Goal: Information Seeking & Learning: Learn about a topic

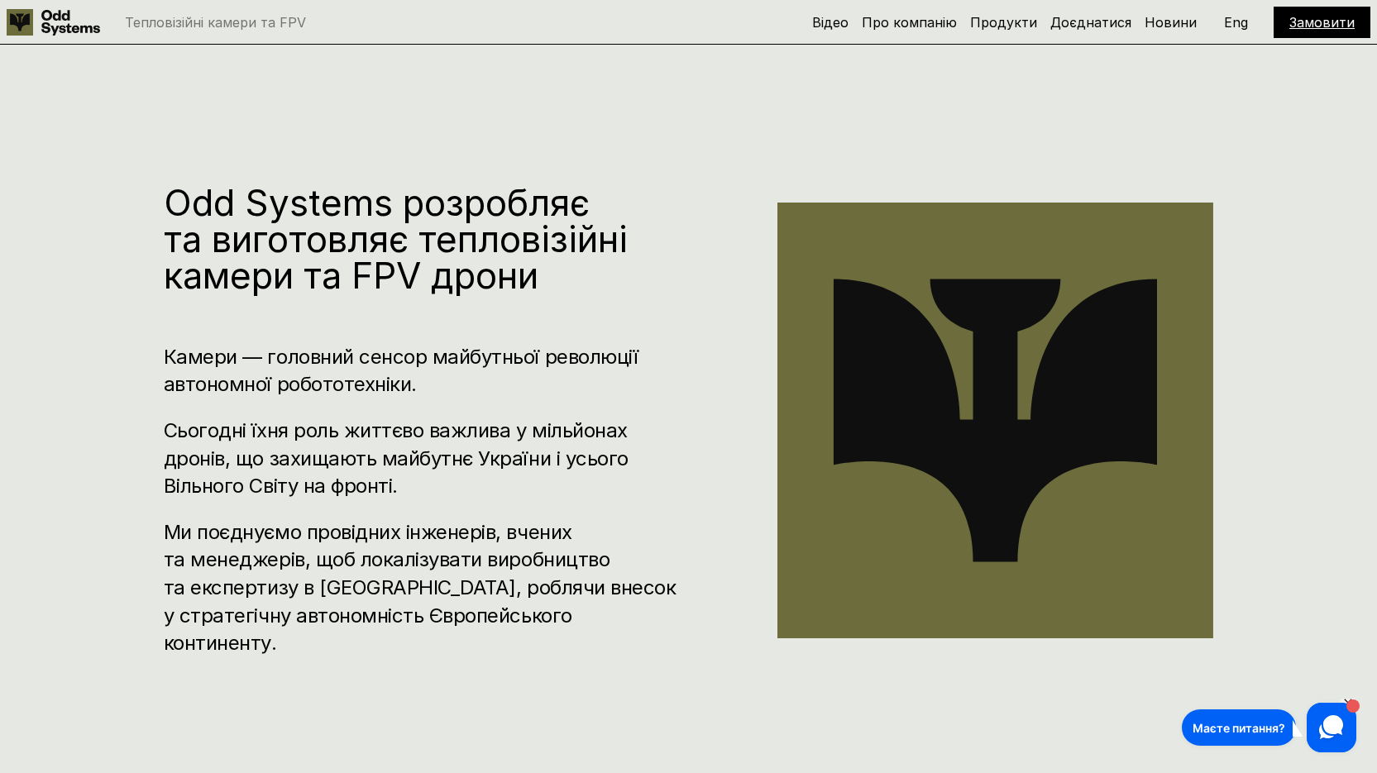
scroll to position [744, 0]
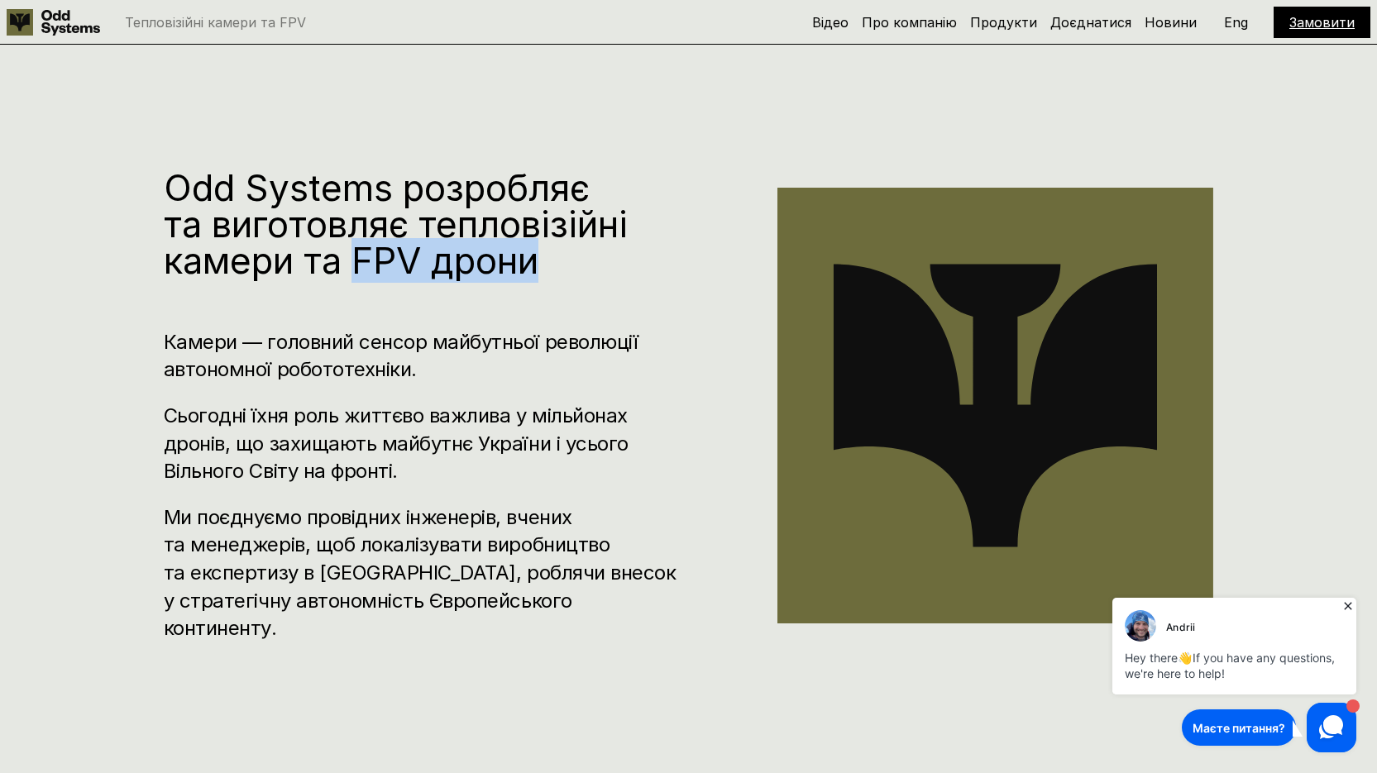
drag, startPoint x: 356, startPoint y: 279, endPoint x: 541, endPoint y: 271, distance: 185.4
click at [541, 271] on h1 "Odd Systems розробляє та виготовляє тепловізійні камери та FPV дрони" at bounding box center [421, 223] width 514 height 109
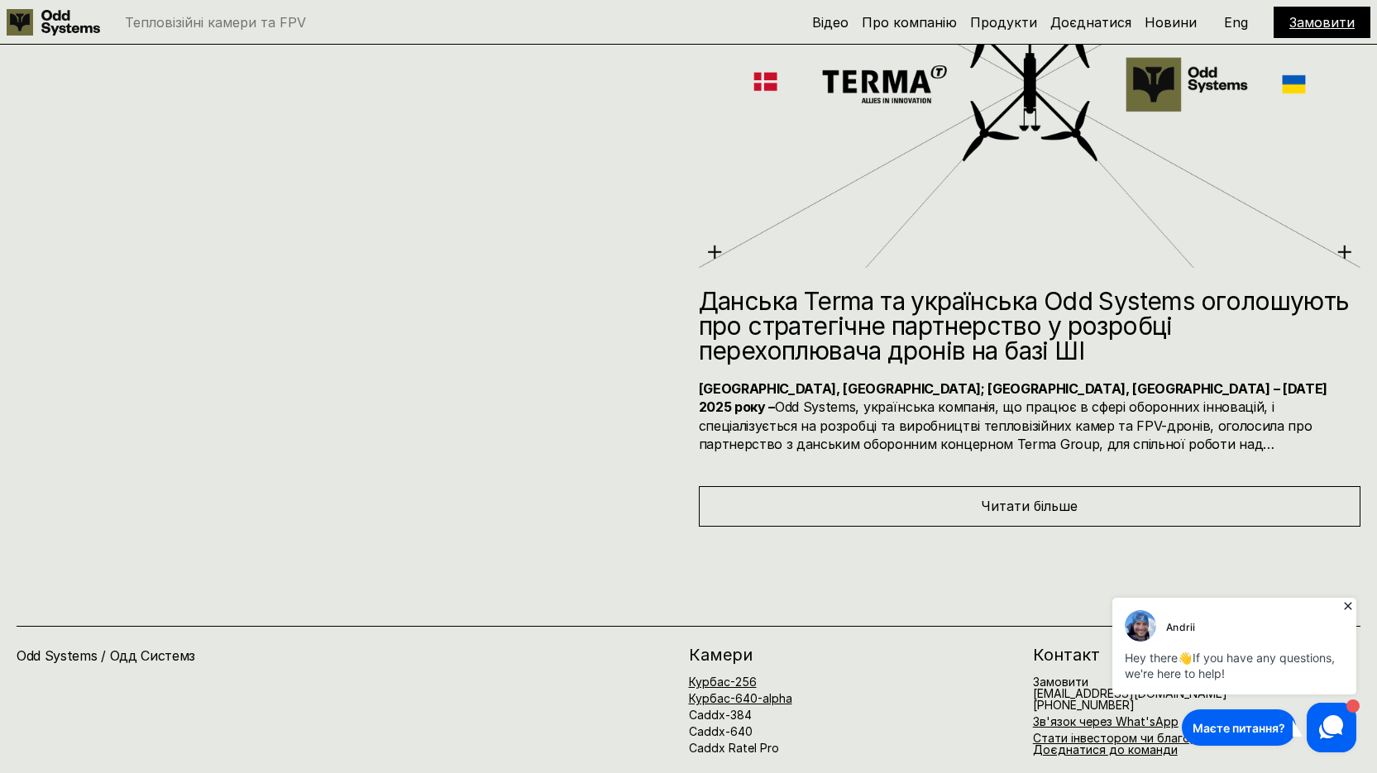
scroll to position [8847, 0]
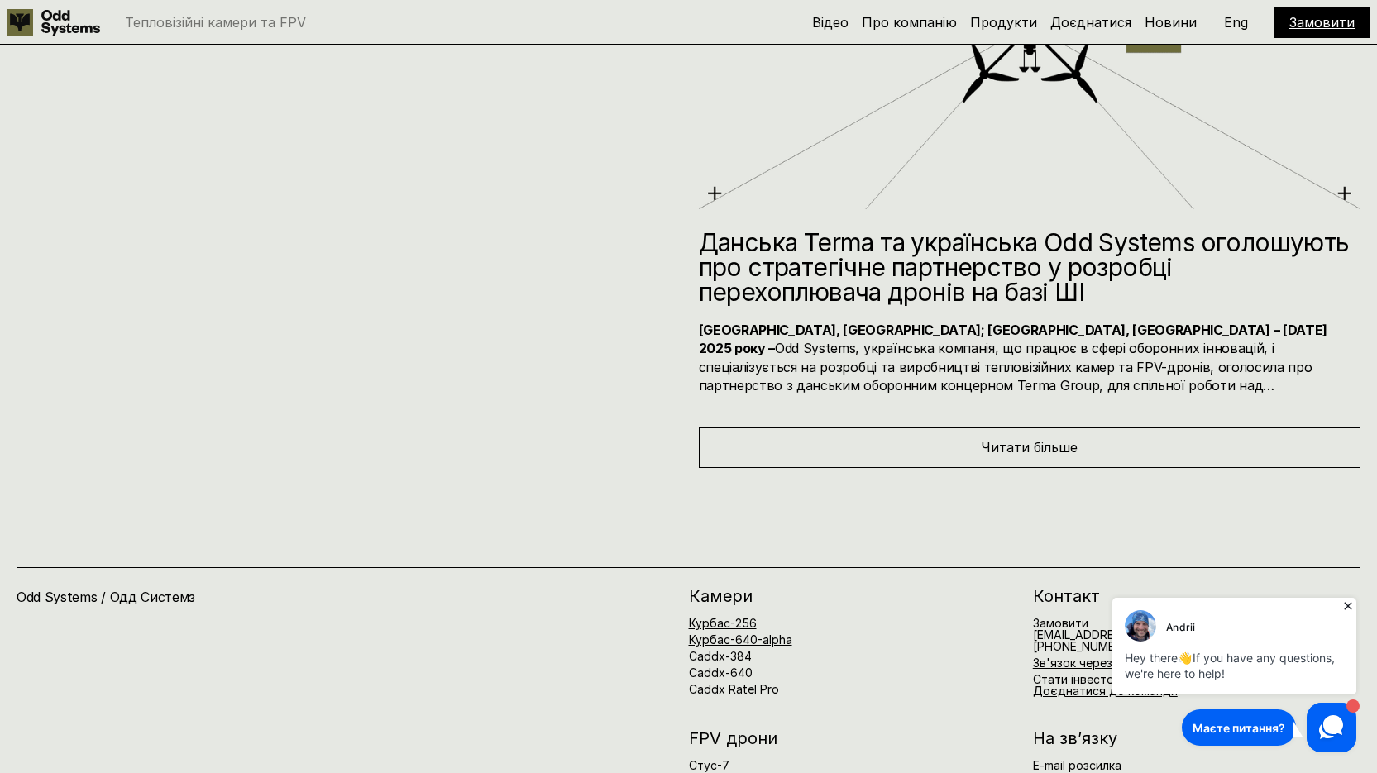
click at [839, 452] on div "Читати більше" at bounding box center [1030, 447] width 662 height 40
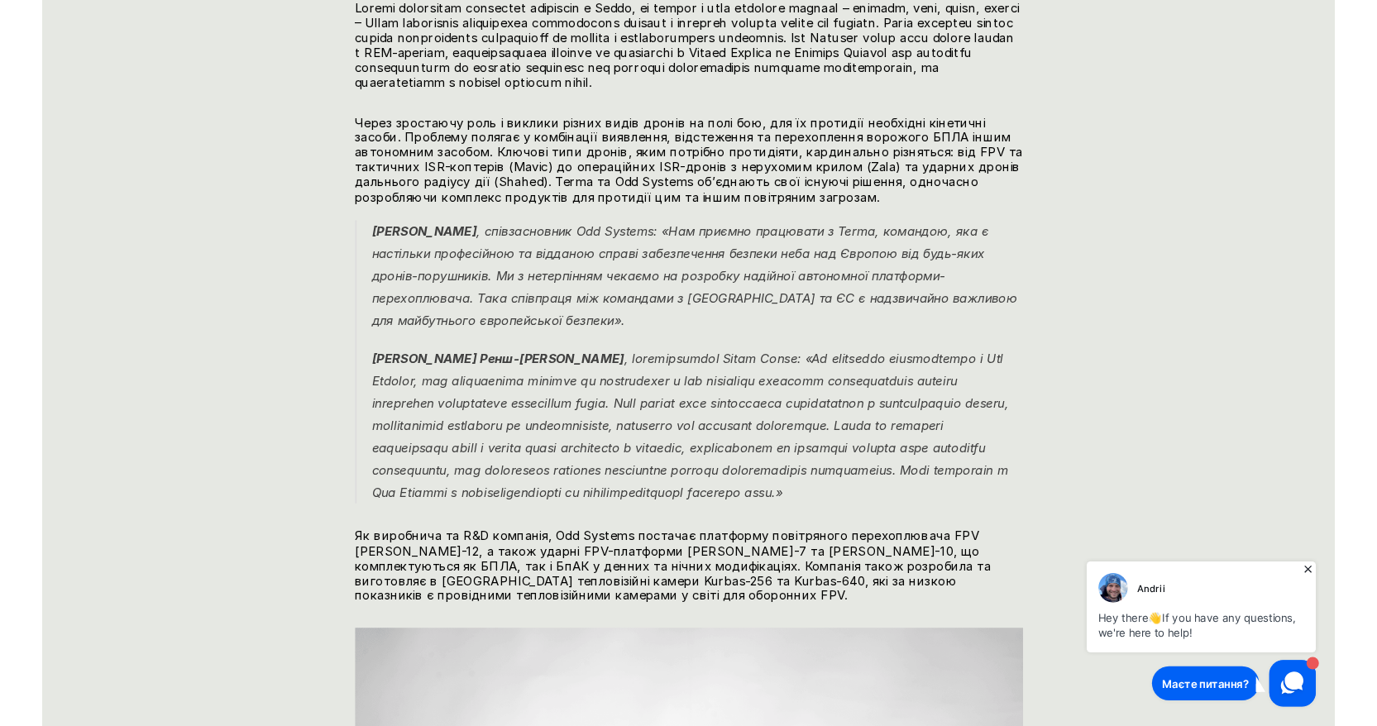
scroll to position [1075, 0]
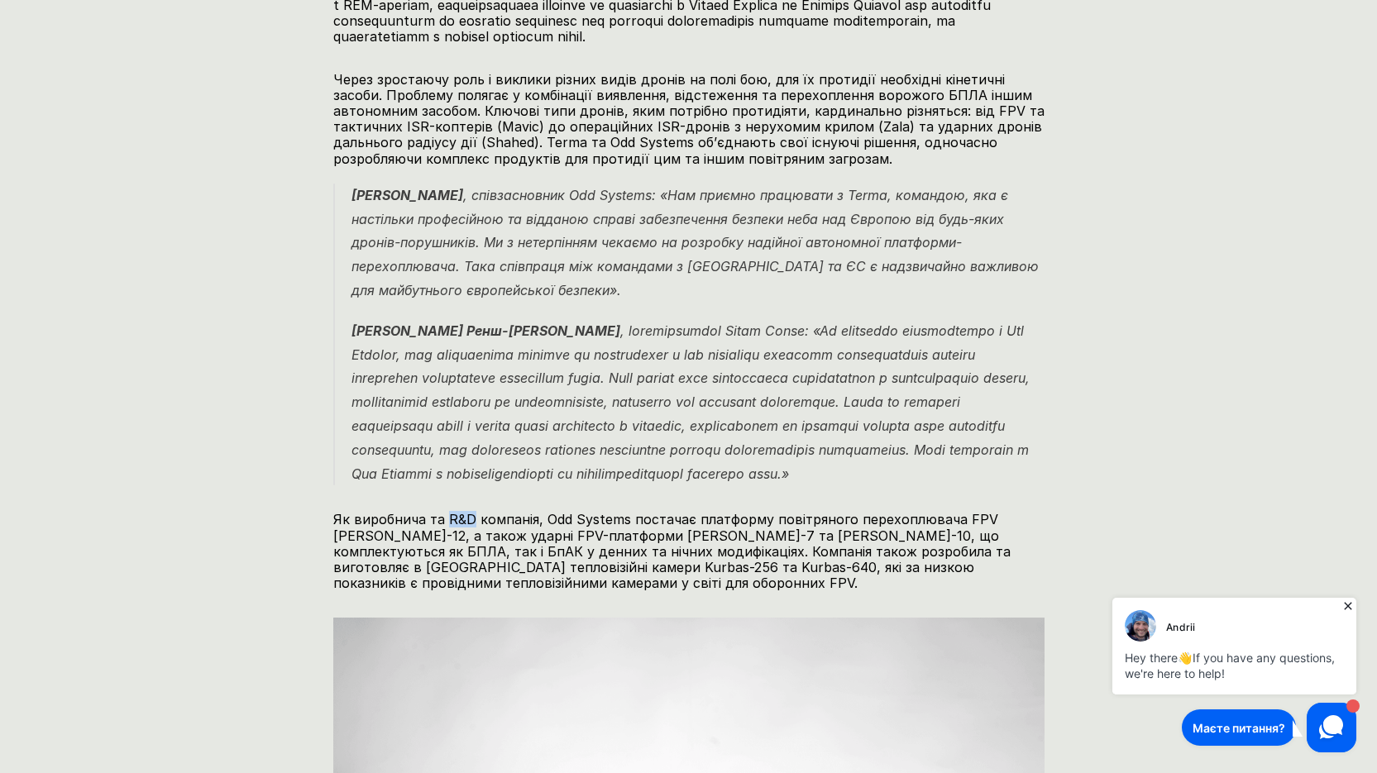
drag, startPoint x: 442, startPoint y: 517, endPoint x: 470, endPoint y: 518, distance: 28.2
click at [470, 518] on p "Як виробнича та R&D компанія, Odd Systems постачає платформу повітряного перехо…" at bounding box center [688, 551] width 711 height 79
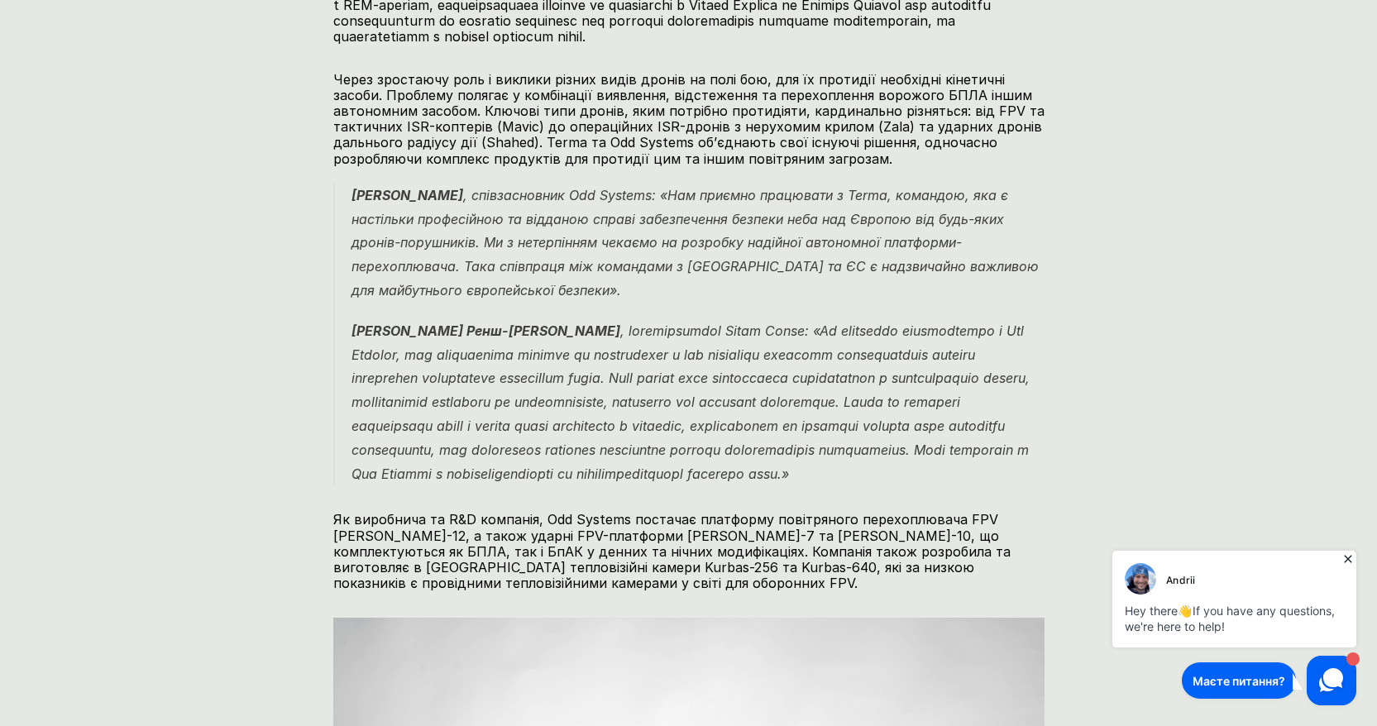
click at [728, 536] on p "Як виробнича та R&D компанія, Odd Systems постачає платформу повітряного перехо…" at bounding box center [688, 551] width 711 height 79
drag, startPoint x: 1348, startPoint y: 558, endPoint x: 2420, endPoint y: 1113, distance: 1207.4
click at [1348, 558] on icon at bounding box center [1347, 558] width 7 height 7
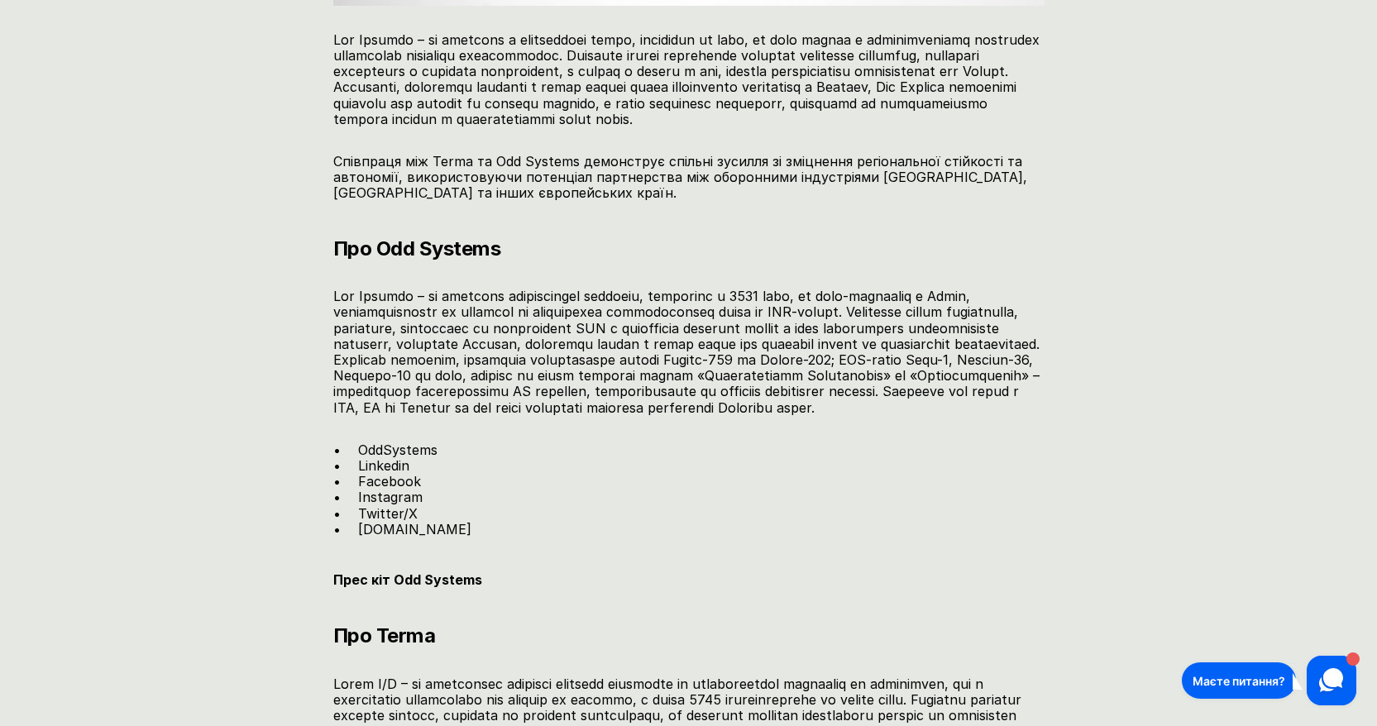
scroll to position [2150, 0]
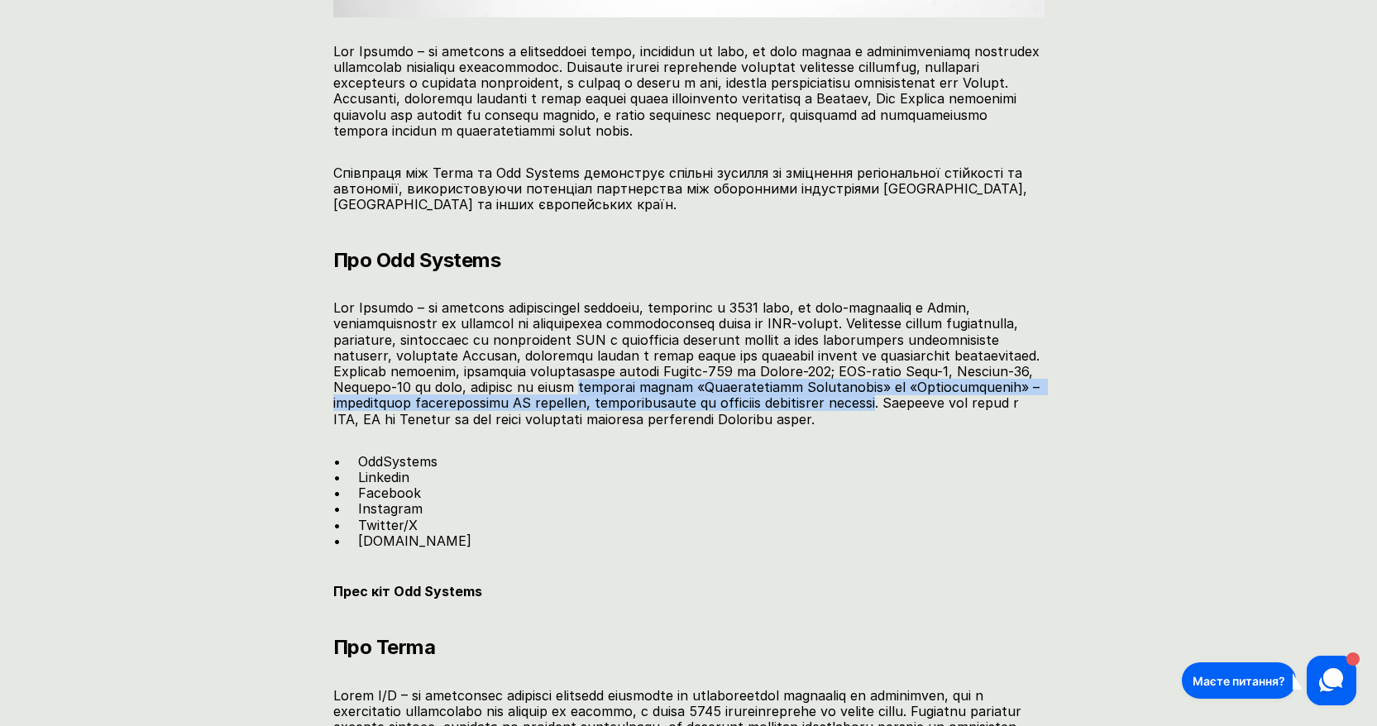
drag, startPoint x: 771, startPoint y: 388, endPoint x: 476, endPoint y: 426, distance: 296.8
click at [476, 426] on p at bounding box center [688, 363] width 711 height 127
copy p "видатних діячів «Розстріляного Відродження» та «Шістдесятників» – [DEMOGRAPHIC_…"
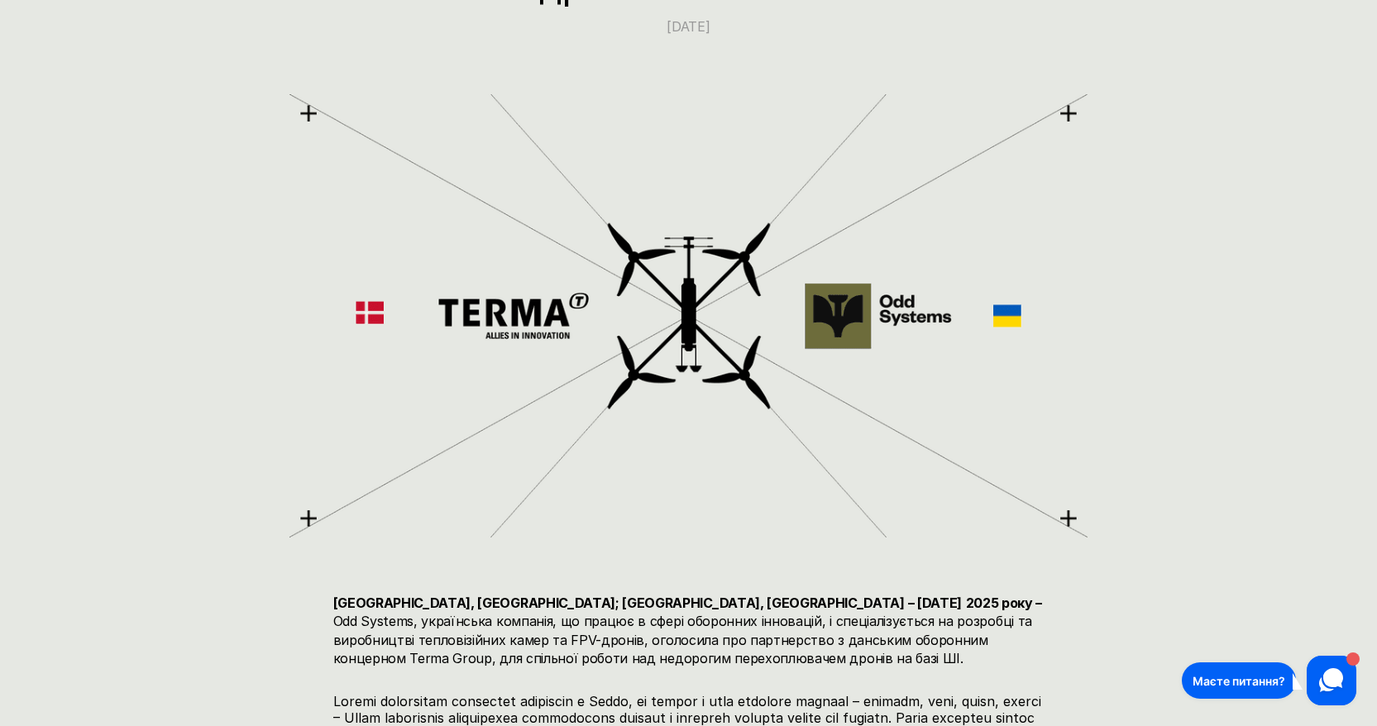
scroll to position [0, 0]
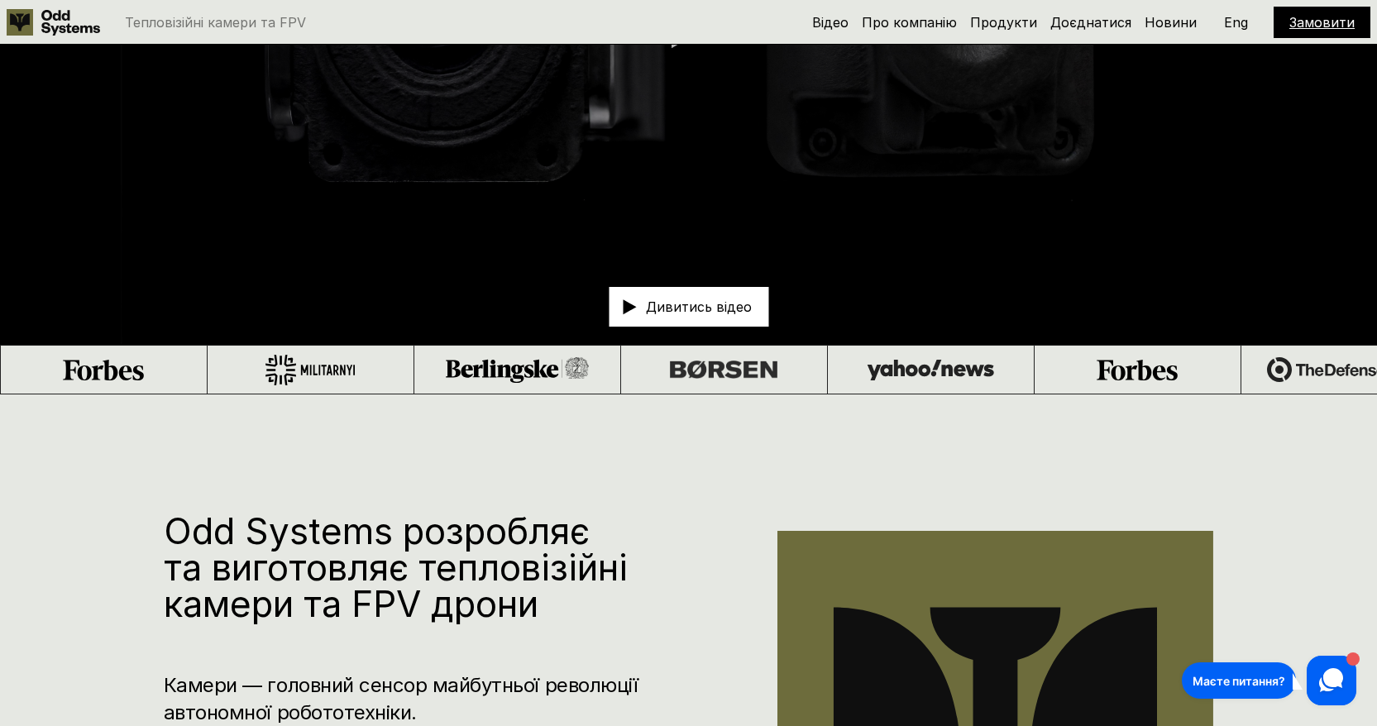
scroll to position [251, 0]
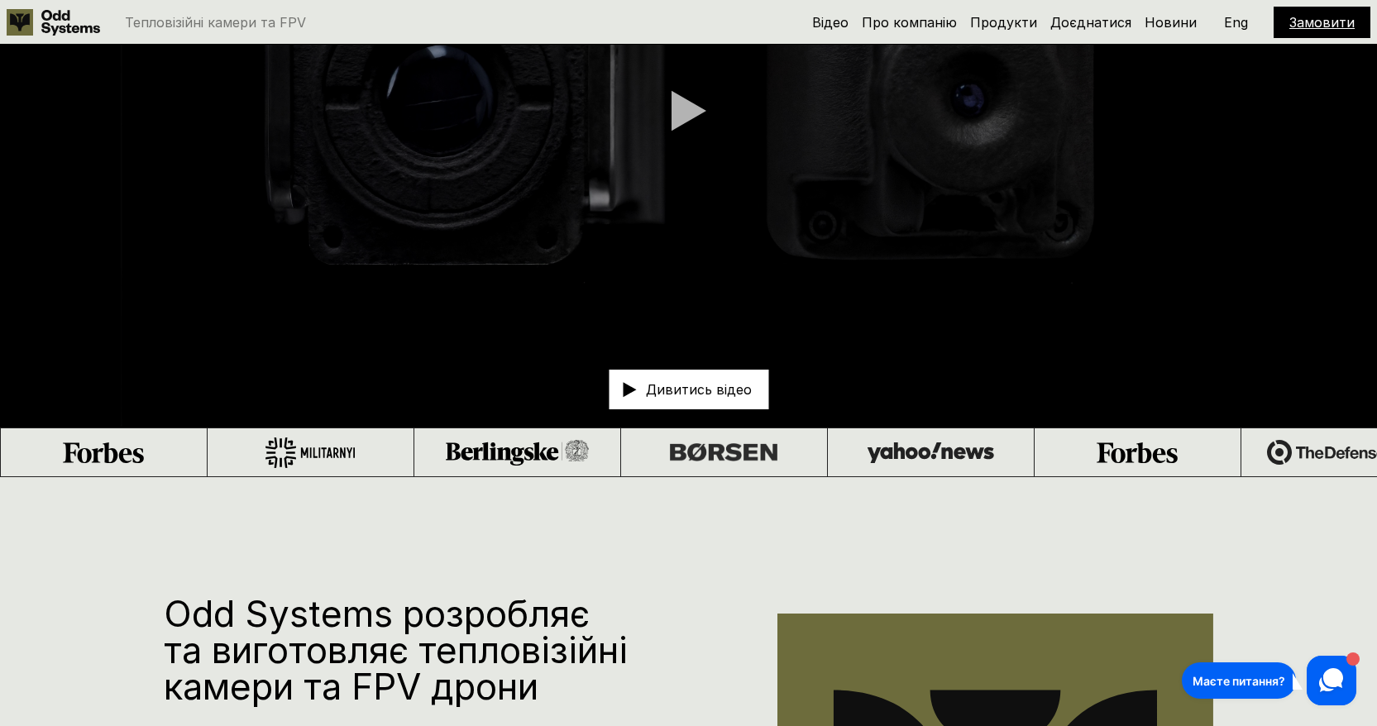
click at [1096, 451] on div at bounding box center [1136, 452] width 81 height 21
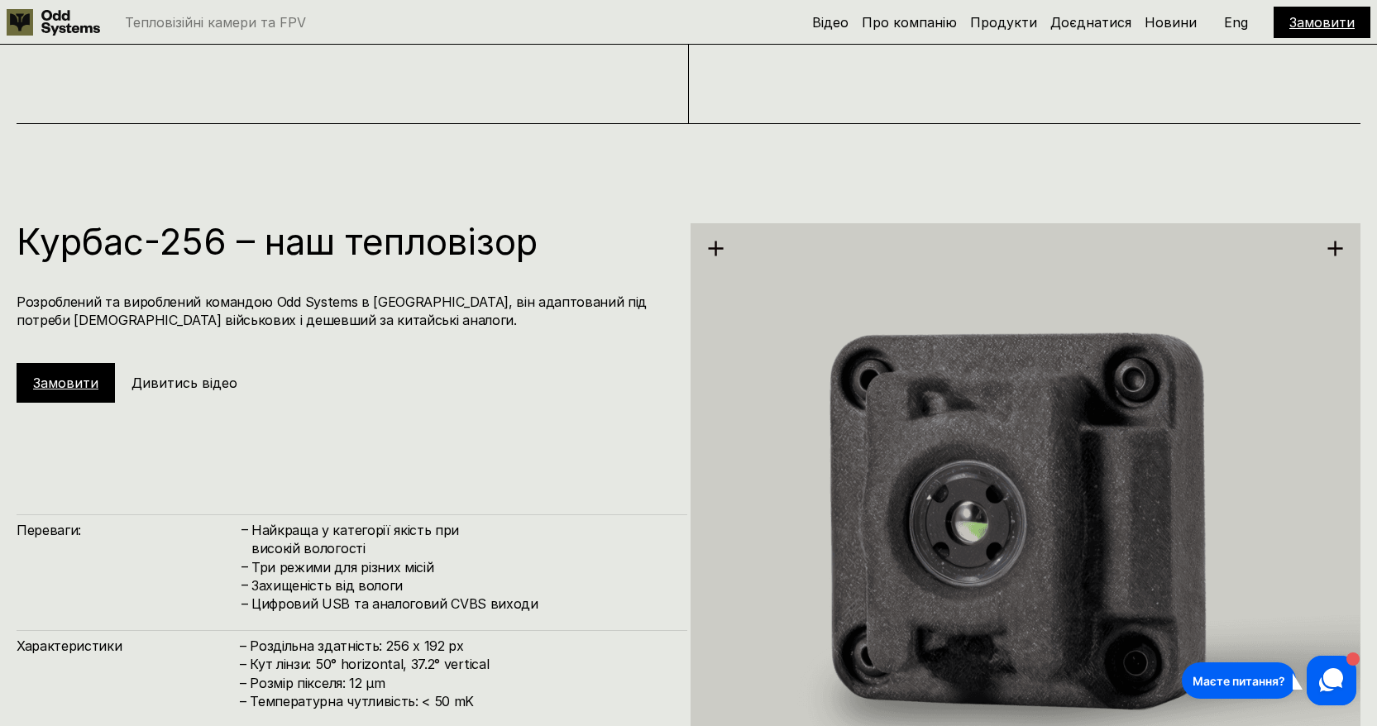
scroll to position [1966, 0]
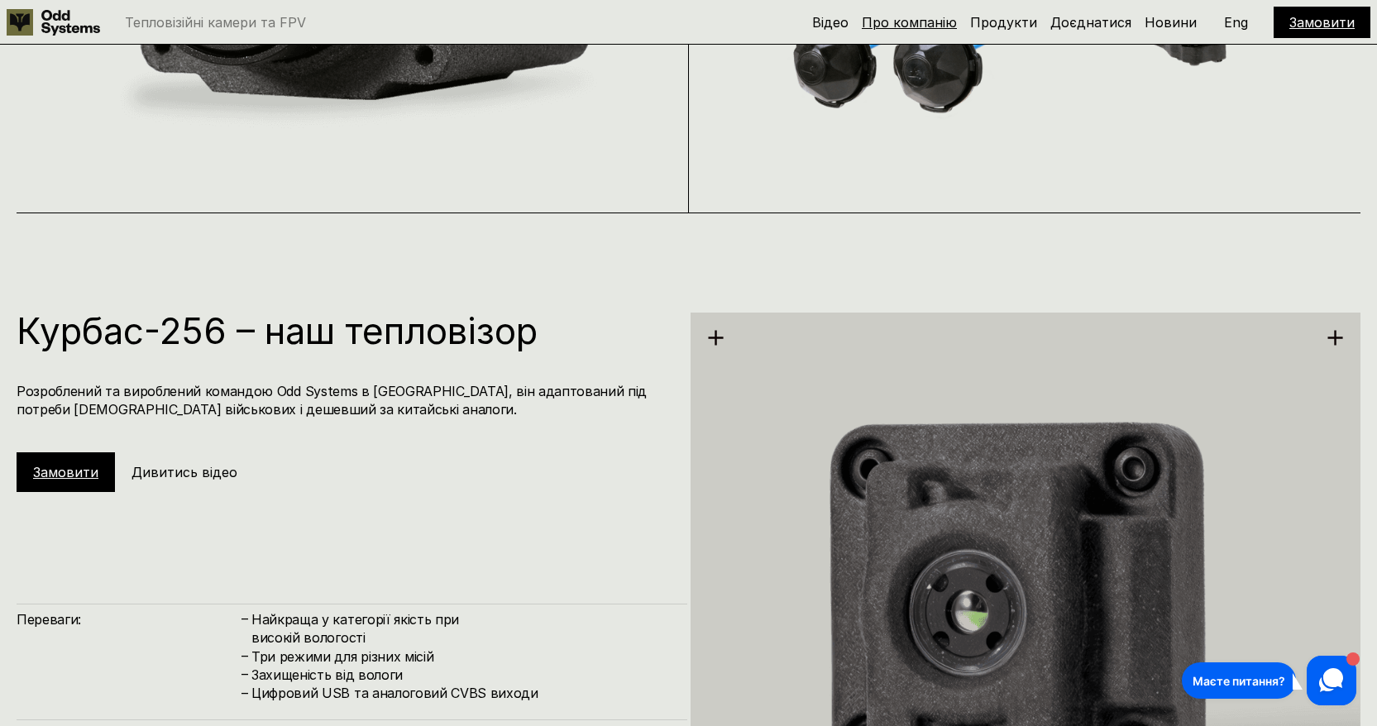
click at [888, 27] on link "Про компанію" at bounding box center [909, 22] width 95 height 17
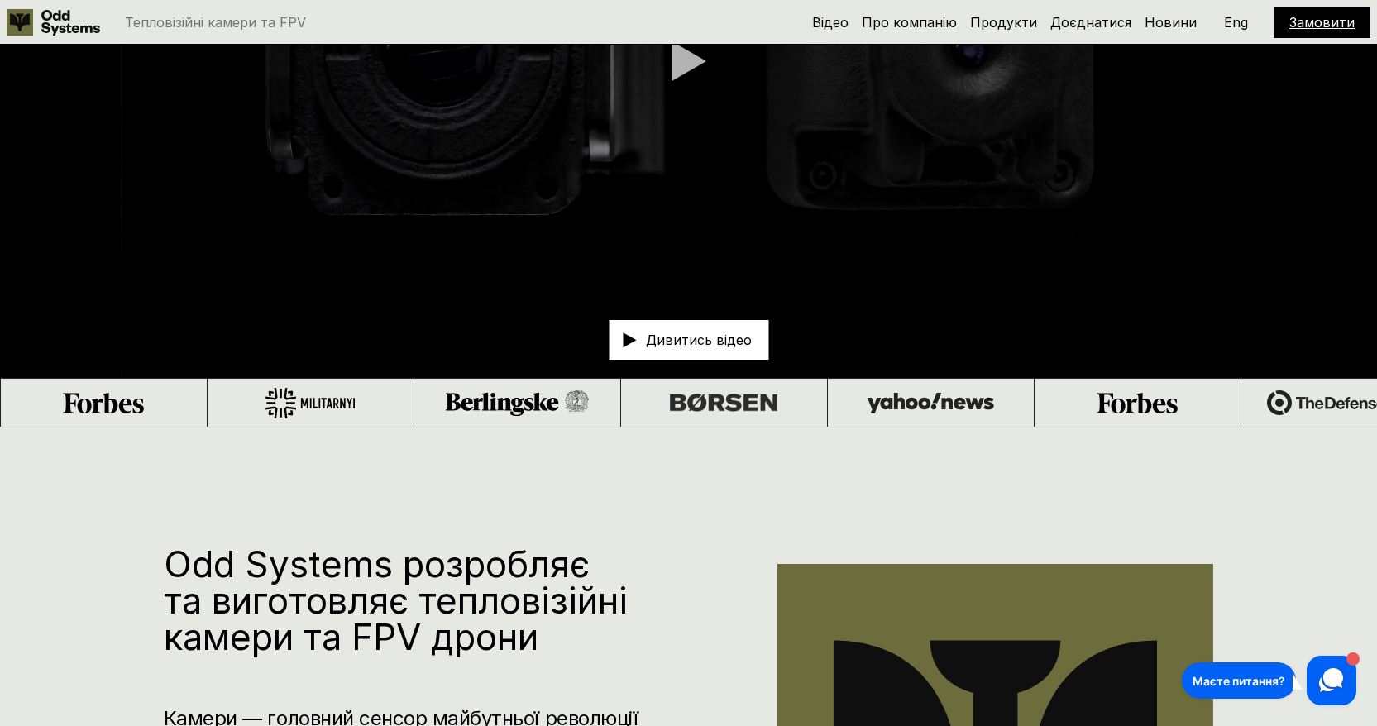
scroll to position [331, 0]
